Goal: Information Seeking & Learning: Learn about a topic

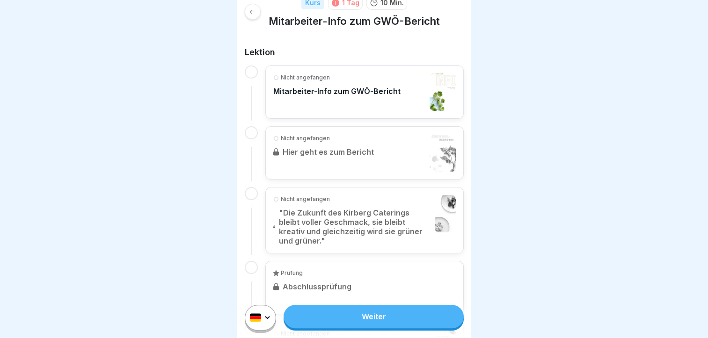
scroll to position [142, 0]
click at [347, 326] on link "Weiter" at bounding box center [373, 316] width 180 height 23
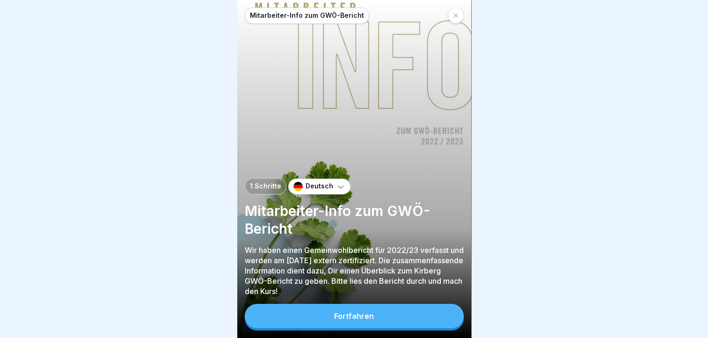
click at [347, 320] on div "Fortfahren" at bounding box center [354, 316] width 40 height 8
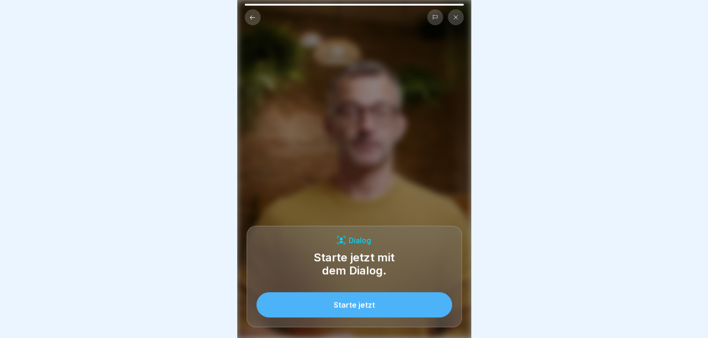
click at [348, 318] on button "Starte jetzt" at bounding box center [354, 304] width 196 height 25
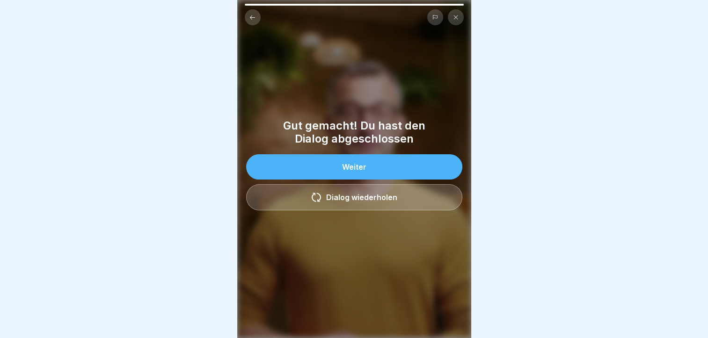
click at [363, 162] on button "Weiter" at bounding box center [354, 166] width 216 height 25
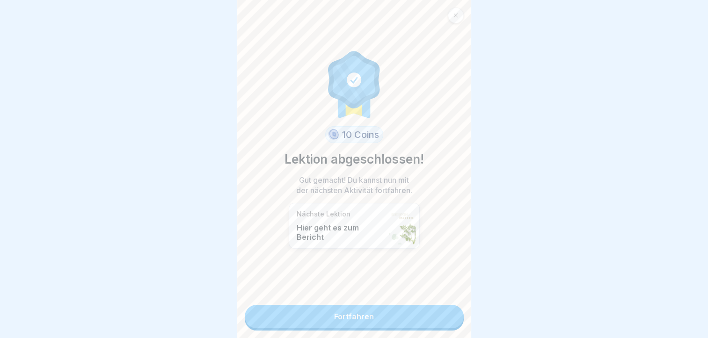
click at [352, 314] on link "Fortfahren" at bounding box center [354, 316] width 219 height 23
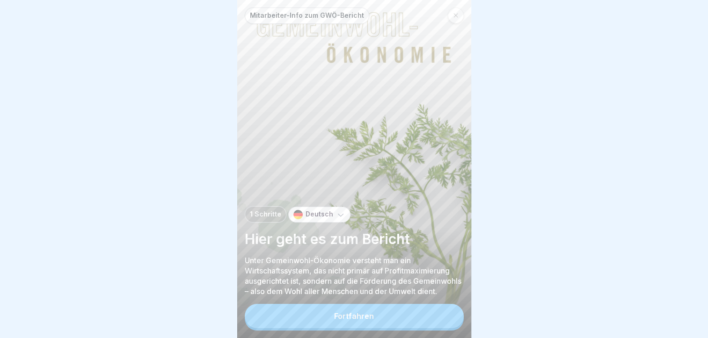
click at [352, 314] on button "Fortfahren" at bounding box center [354, 316] width 219 height 24
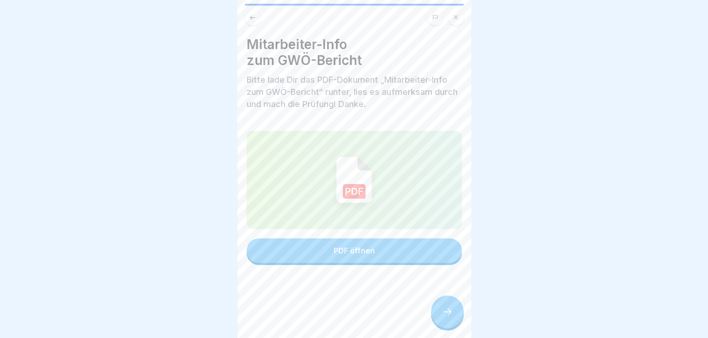
click at [366, 245] on button "PDF öffnen" at bounding box center [353, 251] width 215 height 24
click at [444, 311] on div at bounding box center [447, 312] width 33 height 33
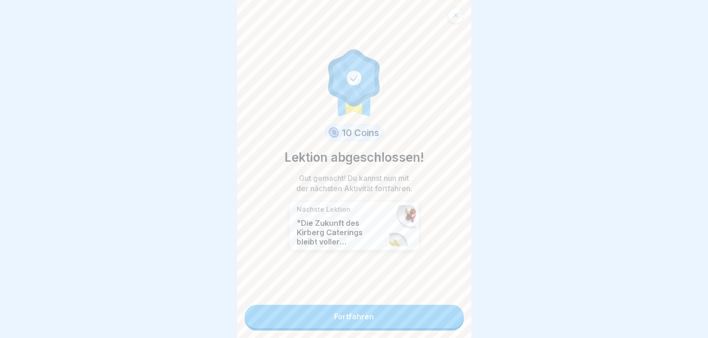
click at [366, 321] on link "Fortfahren" at bounding box center [354, 316] width 219 height 23
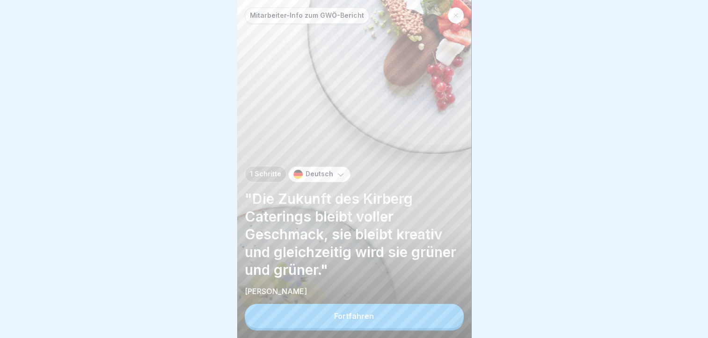
click at [366, 320] on div "Fortfahren" at bounding box center [354, 316] width 40 height 8
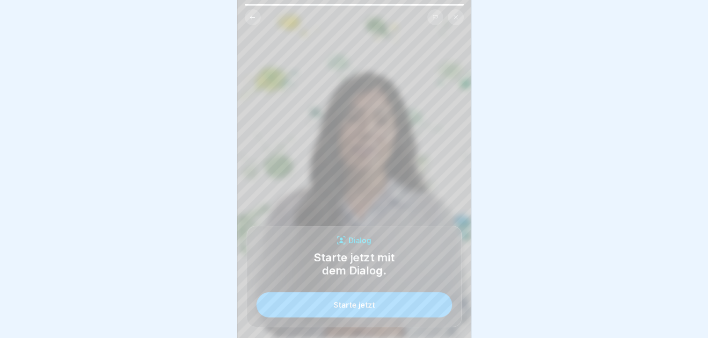
click at [366, 309] on div "Starte jetzt" at bounding box center [353, 305] width 41 height 8
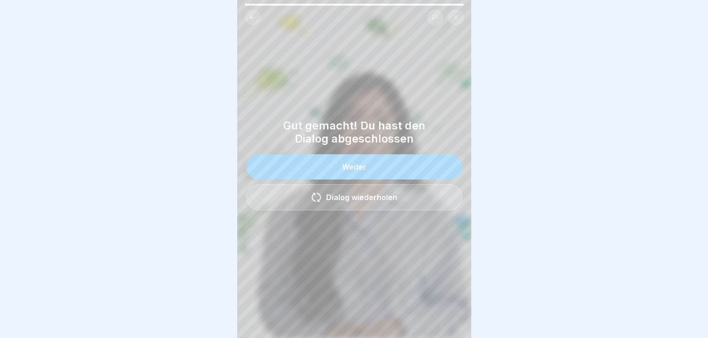
click at [386, 167] on button "Weiter" at bounding box center [354, 166] width 216 height 25
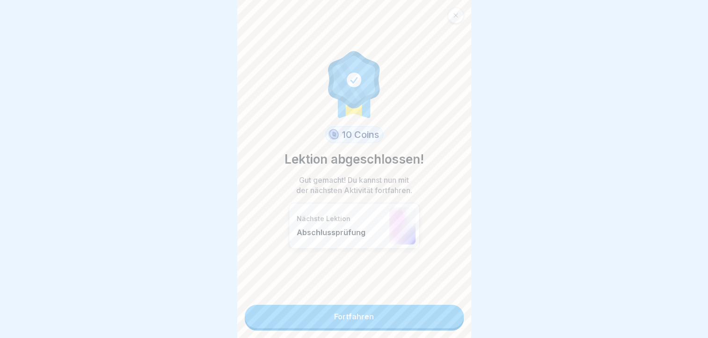
click at [425, 326] on link "Fortfahren" at bounding box center [354, 316] width 219 height 23
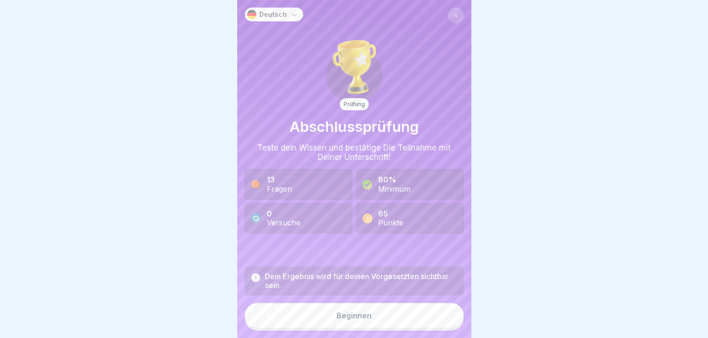
click at [425, 326] on button "Beginnen" at bounding box center [354, 315] width 219 height 25
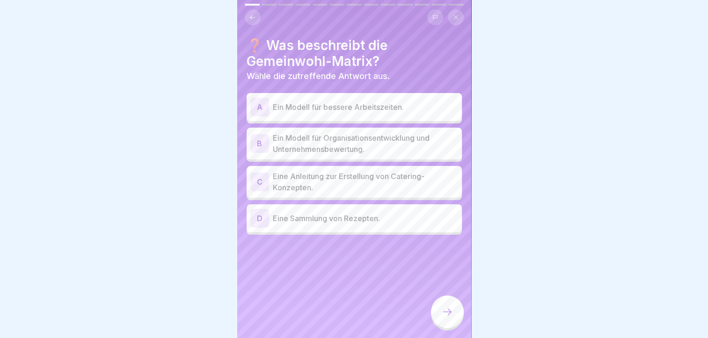
click at [363, 137] on p "Ein Modell für Organisationsentwicklung und Unternehmensbewertung." at bounding box center [365, 143] width 185 height 22
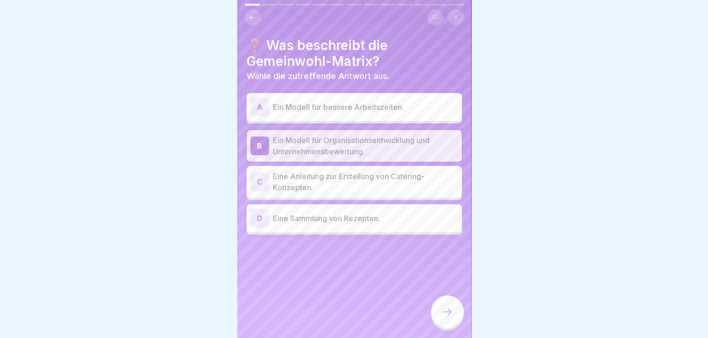
click at [447, 318] on icon at bounding box center [447, 311] width 11 height 11
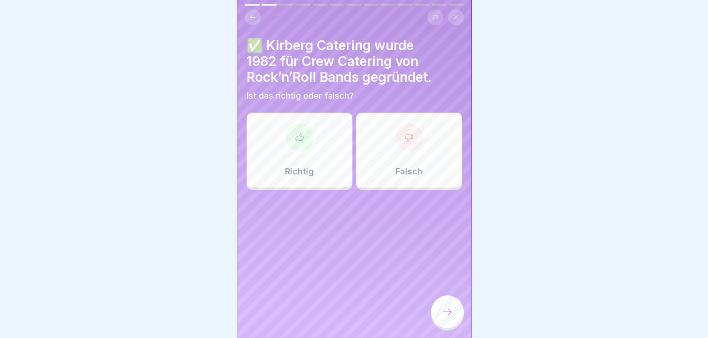
click at [295, 138] on icon at bounding box center [299, 137] width 9 height 9
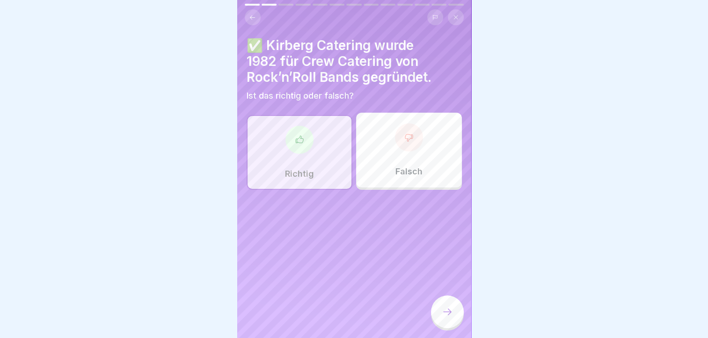
click at [449, 317] on icon at bounding box center [447, 311] width 11 height 11
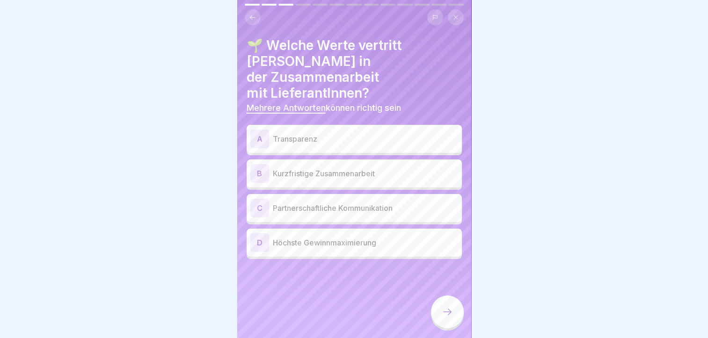
click at [296, 125] on div "A Transparenz" at bounding box center [353, 139] width 215 height 28
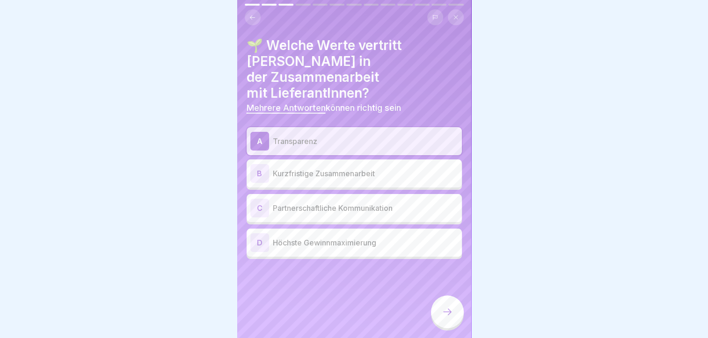
click at [287, 203] on p "Partnerschaftliche Kommunikation" at bounding box center [365, 208] width 185 height 11
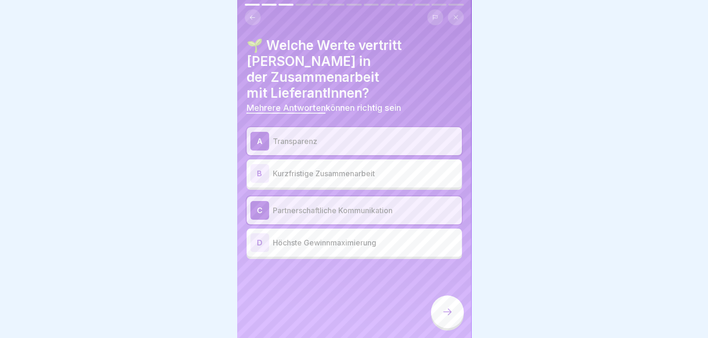
click at [442, 318] on icon at bounding box center [447, 311] width 11 height 11
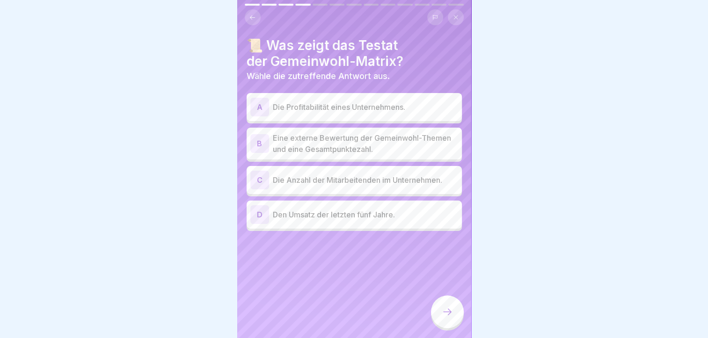
click at [386, 138] on p "Eine externe Bewertung der Gemeinwohl-Themen und eine Gesamtpunktezahl." at bounding box center [365, 143] width 185 height 22
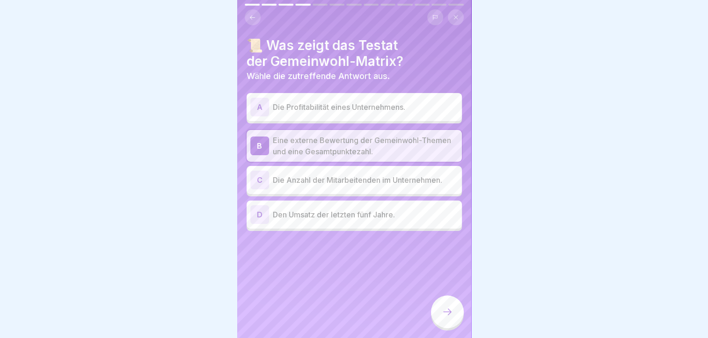
click at [450, 328] on div at bounding box center [447, 312] width 33 height 33
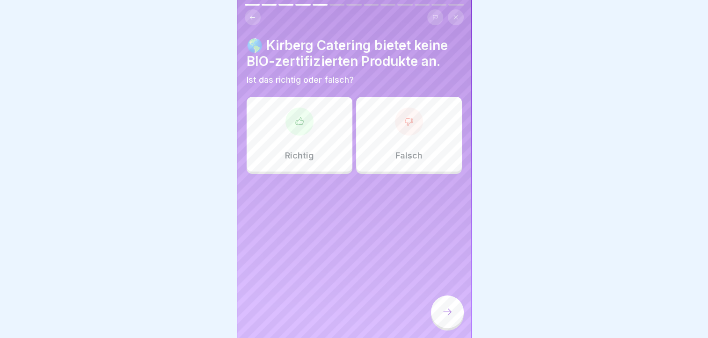
click at [415, 151] on p "Falsch" at bounding box center [408, 156] width 27 height 10
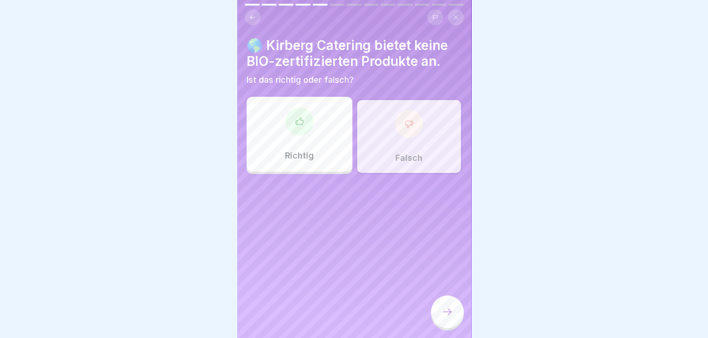
click at [438, 317] on div at bounding box center [447, 312] width 33 height 33
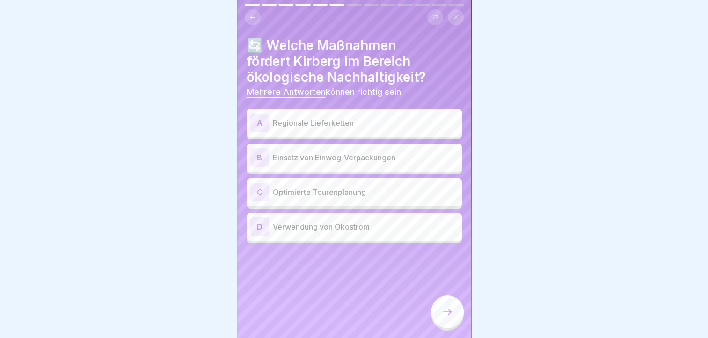
click at [401, 118] on p "Regionale Lieferketten" at bounding box center [365, 122] width 185 height 11
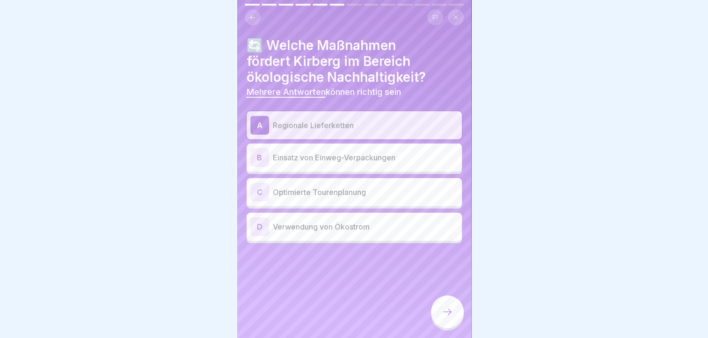
click at [389, 200] on div "C Optimierte Tourenplanung" at bounding box center [354, 192] width 208 height 19
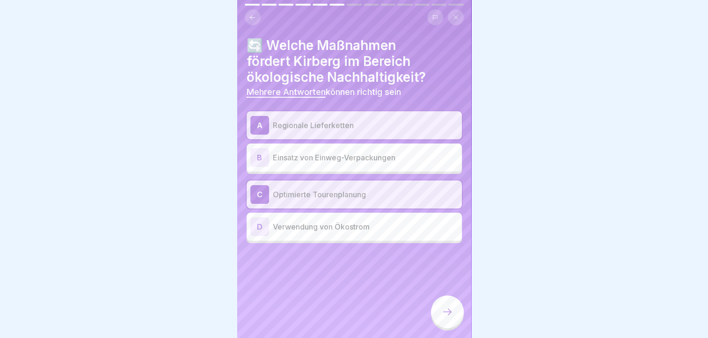
click at [445, 313] on div at bounding box center [447, 312] width 33 height 33
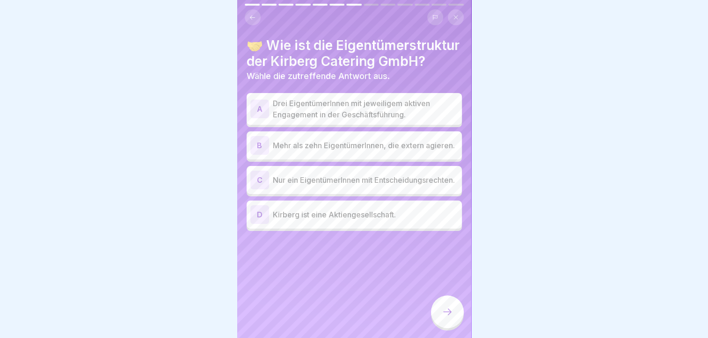
click at [344, 120] on p "Drei EigentümerInnen mit jeweiligem aktiven Engagement in der Geschäftsführung." at bounding box center [365, 109] width 185 height 22
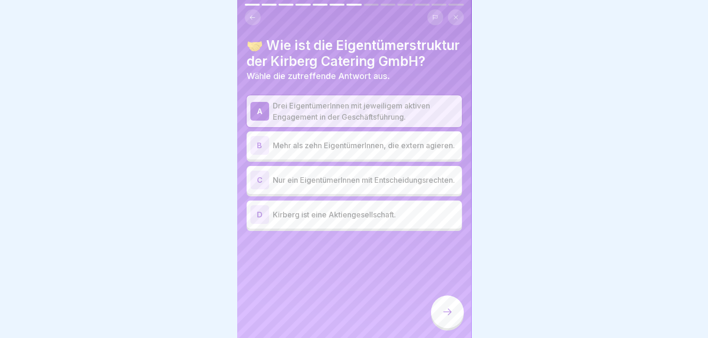
click at [442, 316] on icon at bounding box center [447, 311] width 11 height 11
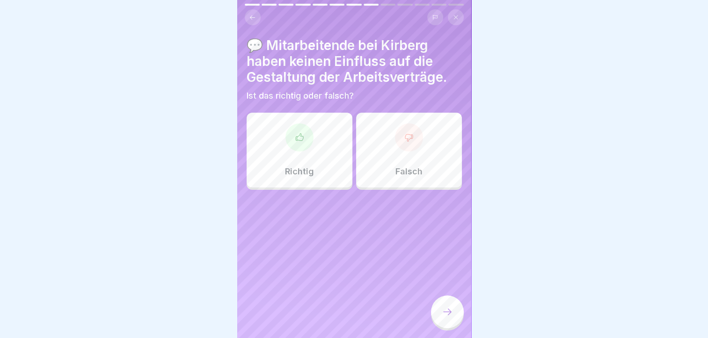
click at [404, 144] on div at bounding box center [409, 137] width 28 height 28
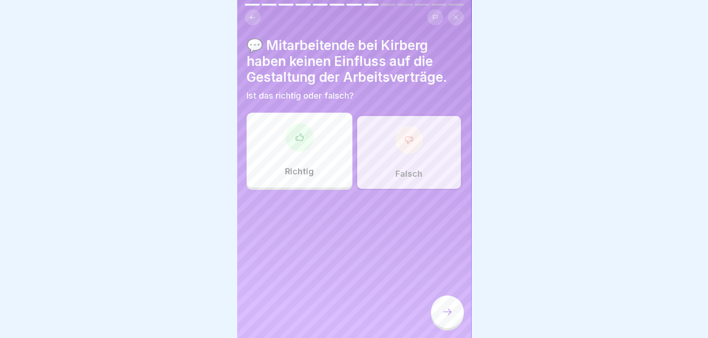
click at [445, 318] on icon at bounding box center [447, 311] width 11 height 11
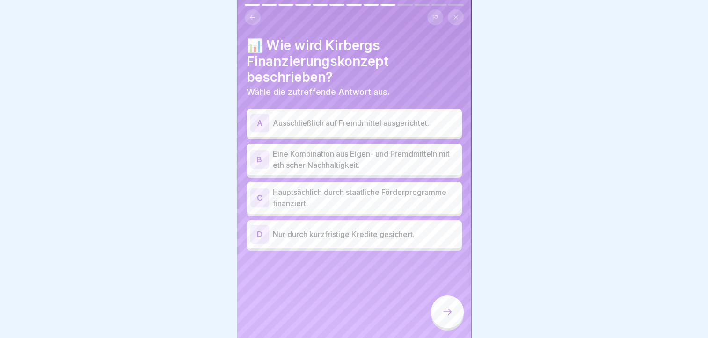
click at [320, 160] on p "Eine Kombination aus Eigen- und Fremdmitteln mit ethischer Nachhaltigkeit." at bounding box center [365, 159] width 185 height 22
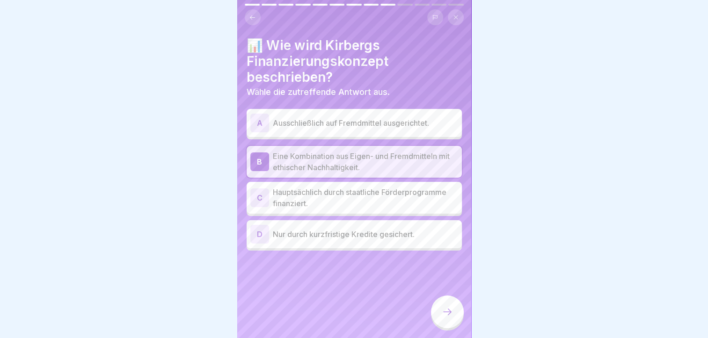
click at [443, 313] on div at bounding box center [447, 312] width 33 height 33
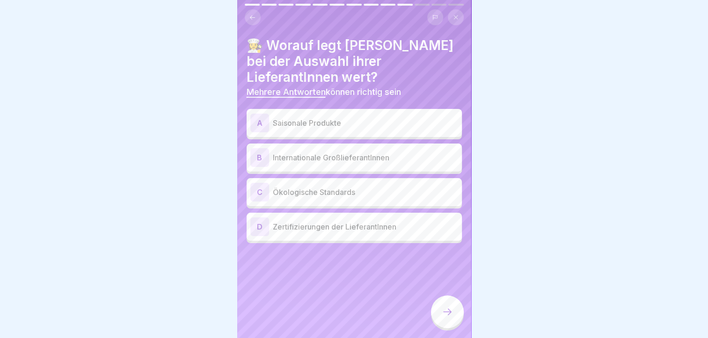
click at [361, 126] on p "Saisonale Produkte" at bounding box center [365, 122] width 185 height 11
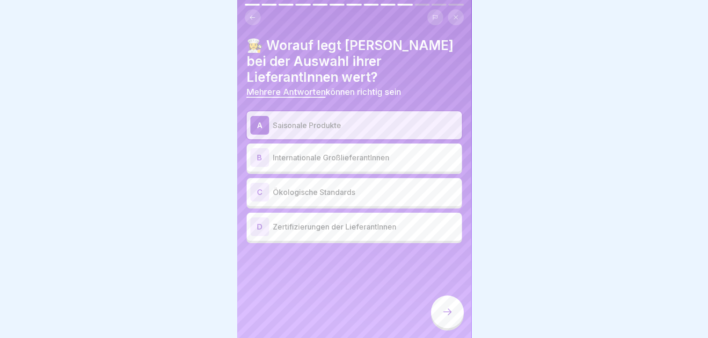
click at [355, 190] on p "Ökologische Standards" at bounding box center [365, 192] width 185 height 11
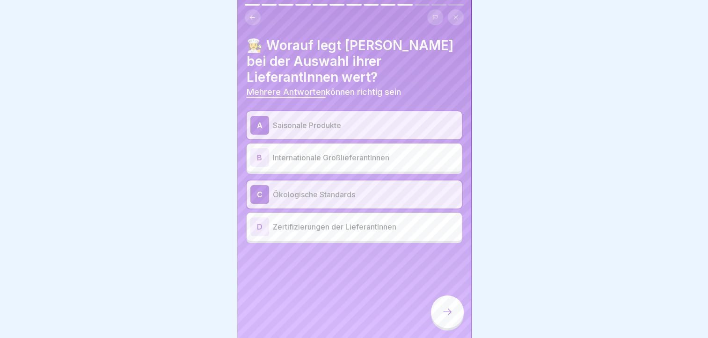
click at [318, 229] on p "Zertifizierungen der LieferantInnen" at bounding box center [365, 226] width 185 height 11
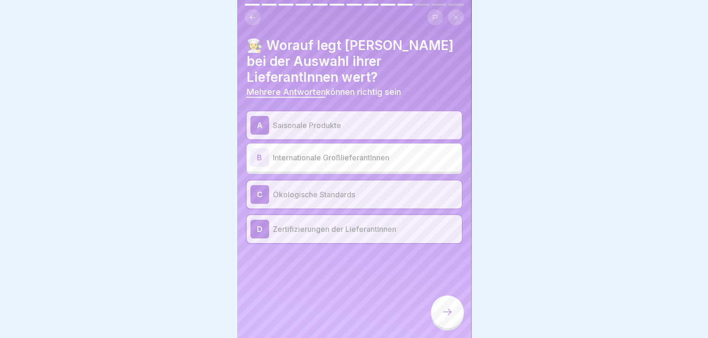
click at [446, 318] on icon at bounding box center [447, 311] width 11 height 11
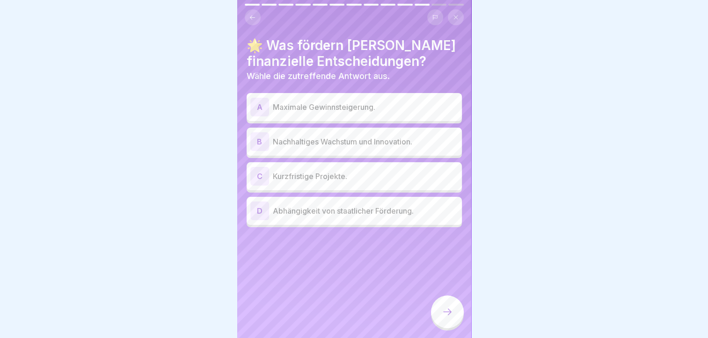
click at [359, 146] on p "Nachhaltiges Wachstum und Innovation." at bounding box center [365, 141] width 185 height 11
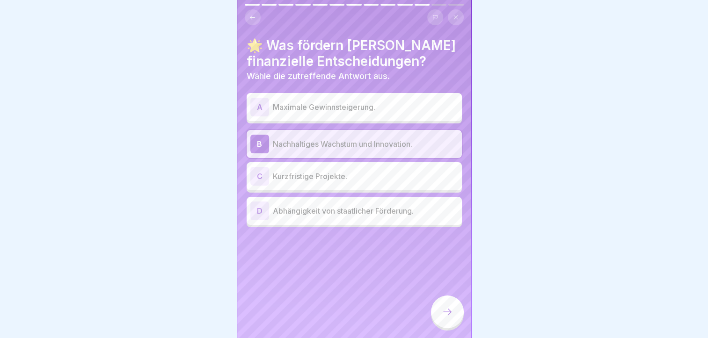
click at [447, 318] on icon at bounding box center [447, 311] width 11 height 11
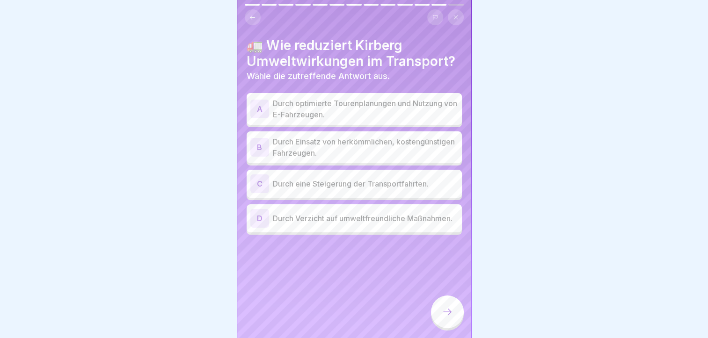
click at [350, 103] on p "Durch optimierte Tourenplanungen und Nutzung von E-Fahrzeugen." at bounding box center [365, 109] width 185 height 22
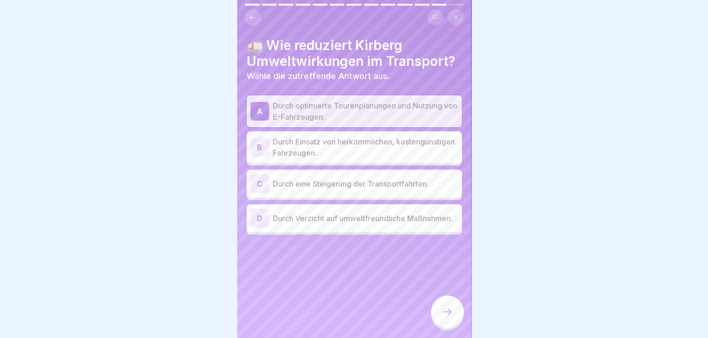
click at [442, 309] on div at bounding box center [447, 312] width 33 height 33
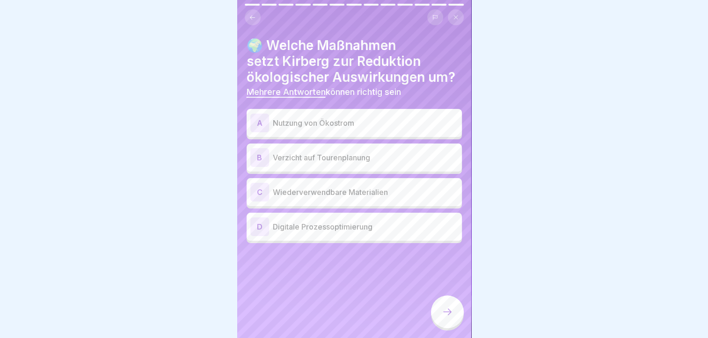
click at [377, 189] on p "Wiederverwendbare Materialien" at bounding box center [365, 192] width 185 height 11
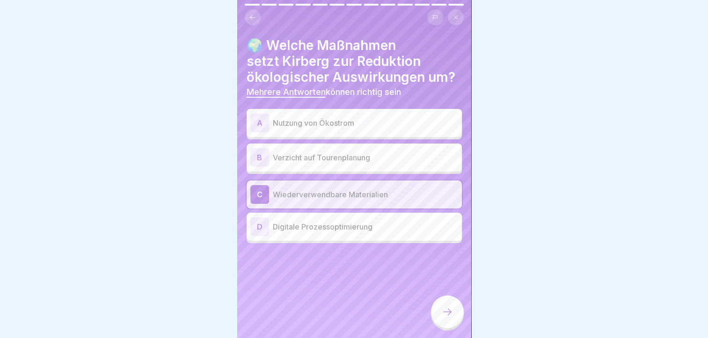
click at [322, 232] on div "D Digitale Prozessoptimierung" at bounding box center [354, 226] width 208 height 19
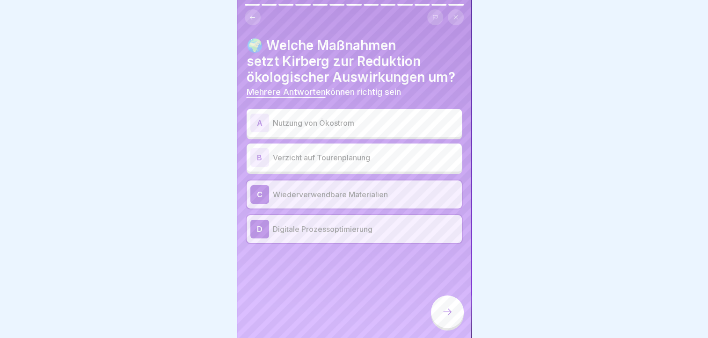
click at [456, 326] on div at bounding box center [447, 312] width 33 height 33
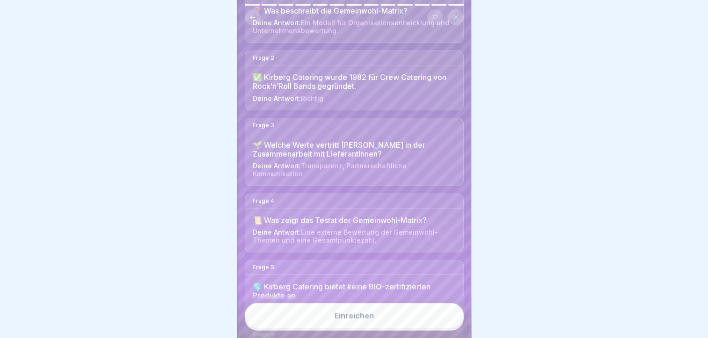
scroll to position [116, 0]
click at [334, 311] on button "Einreichen" at bounding box center [354, 315] width 219 height 25
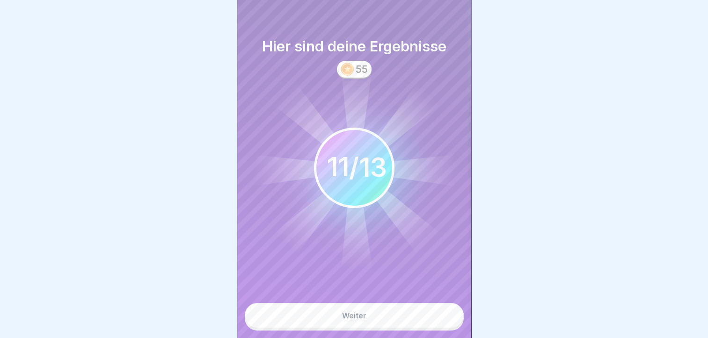
scroll to position [7, 0]
click at [311, 318] on button "Weiter" at bounding box center [354, 315] width 219 height 25
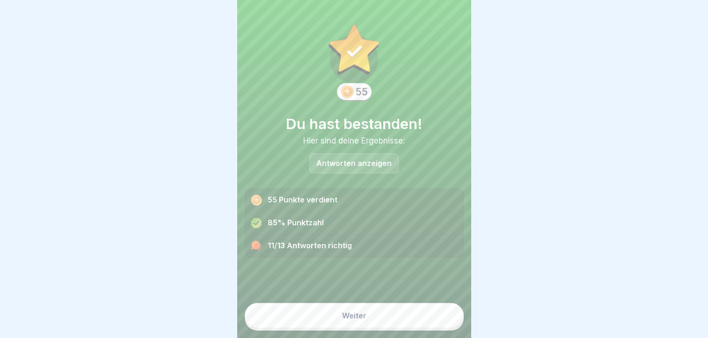
click at [346, 319] on div "Weiter" at bounding box center [354, 315] width 24 height 8
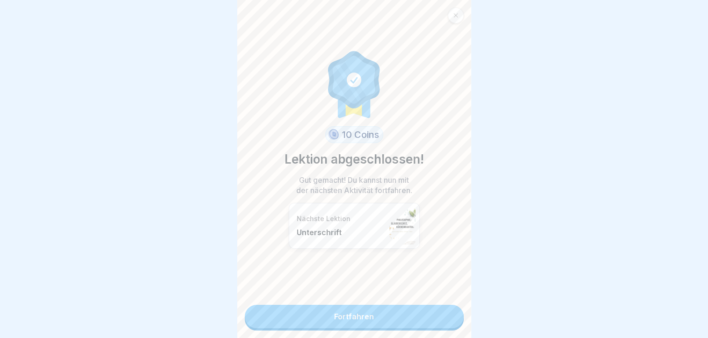
click at [348, 315] on link "Fortfahren" at bounding box center [354, 316] width 219 height 23
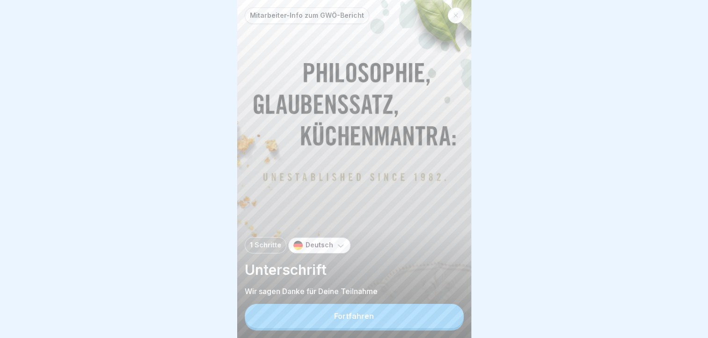
click at [348, 315] on button "Fortfahren" at bounding box center [354, 316] width 219 height 24
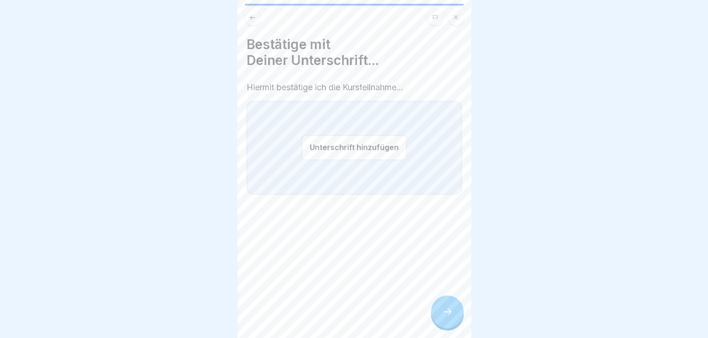
click at [346, 146] on button "Unterschrift hinzufügen" at bounding box center [354, 147] width 105 height 25
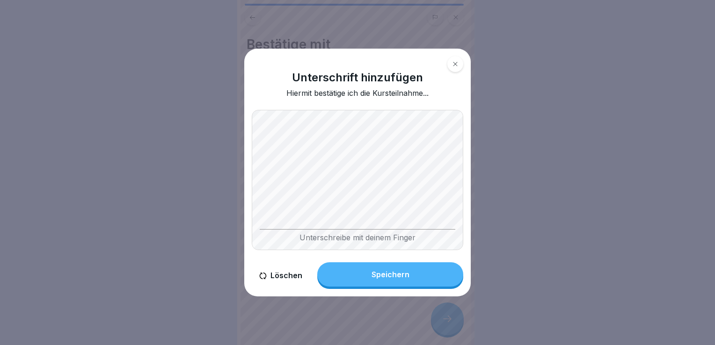
click at [245, 197] on div "Unterschrift hinzufügen Hiermit bestätige ich die Kursteilnahme... Unterschreib…" at bounding box center [357, 173] width 226 height 248
click at [491, 109] on body "Mitarbeiter-Info zum GWÖ-Bericht 1 Schritte Deutsch Unterschrift Wir sagen Dank…" at bounding box center [354, 172] width 708 height 345
click at [426, 266] on button "Speichern" at bounding box center [390, 274] width 146 height 24
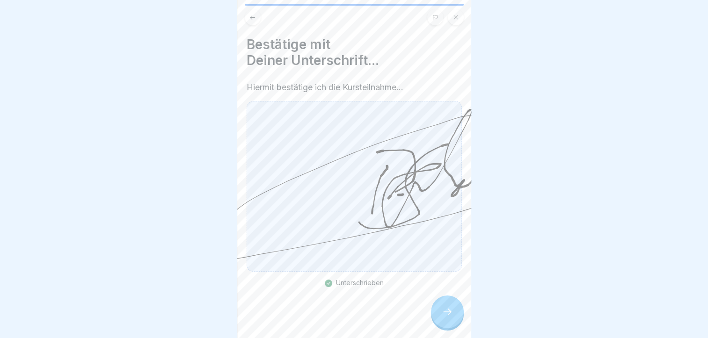
click at [443, 328] on div at bounding box center [447, 312] width 33 height 33
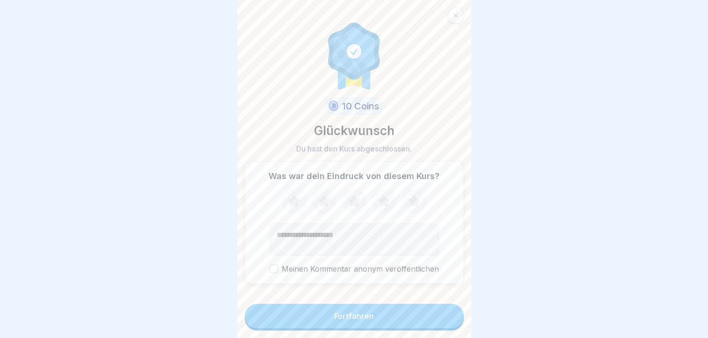
click at [426, 319] on button "Fortfahren" at bounding box center [354, 316] width 219 height 24
